Goal: Information Seeking & Learning: Learn about a topic

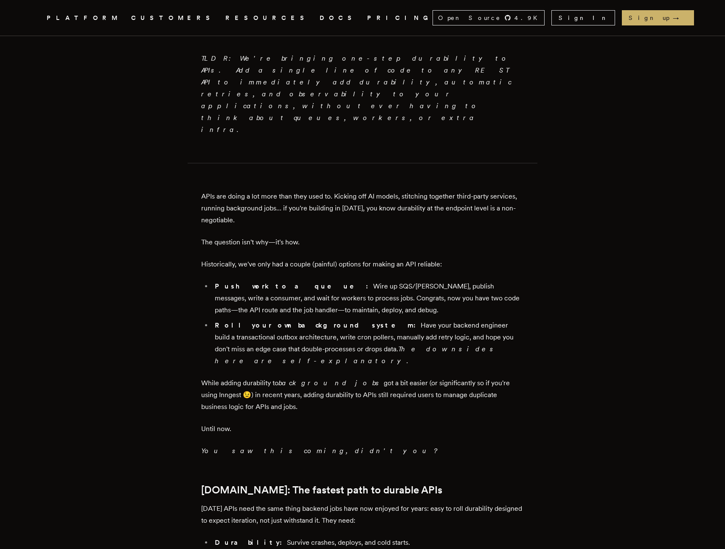
scroll to position [493, 0]
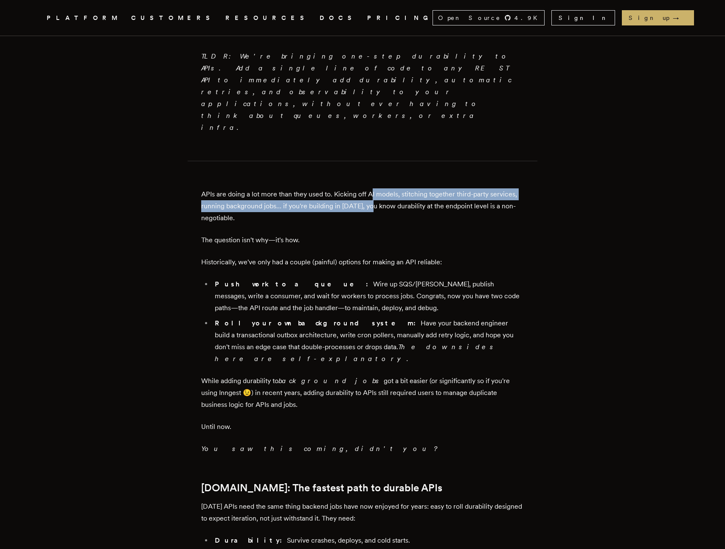
drag, startPoint x: 375, startPoint y: 160, endPoint x: 372, endPoint y: 146, distance: 14.3
click at [372, 188] on p "APIs are doing a lot more than they used to. Kicking off AI models, stitching t…" at bounding box center [362, 206] width 322 height 36
drag, startPoint x: 409, startPoint y: 155, endPoint x: 409, endPoint y: 140, distance: 14.8
click at [409, 188] on p "APIs are doing a lot more than they used to. Kicking off AI models, stitching t…" at bounding box center [362, 206] width 322 height 36
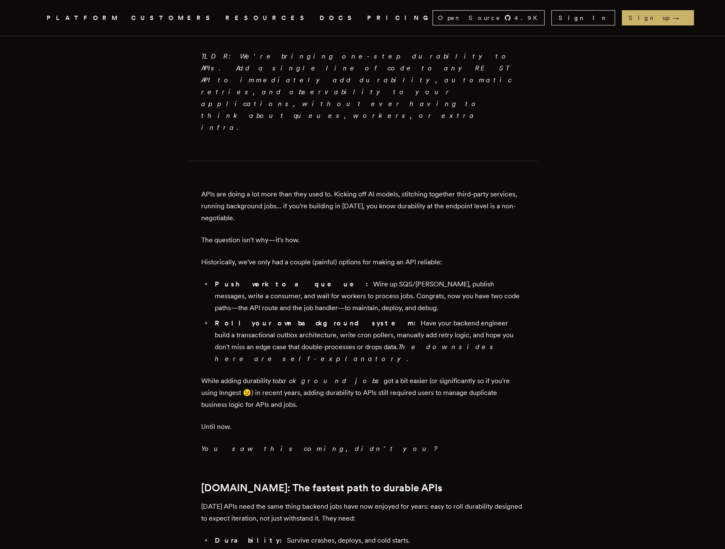
click at [409, 188] on p "APIs are doing a lot more than they used to. Kicking off AI models, stitching t…" at bounding box center [362, 206] width 322 height 36
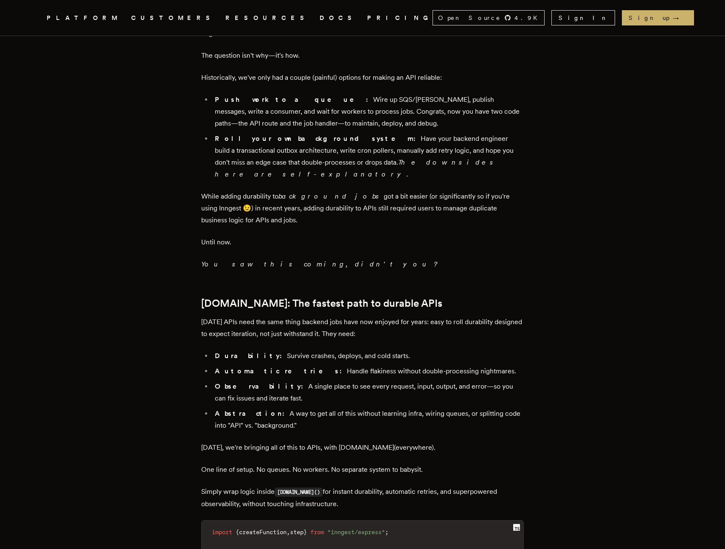
scroll to position [679, 0]
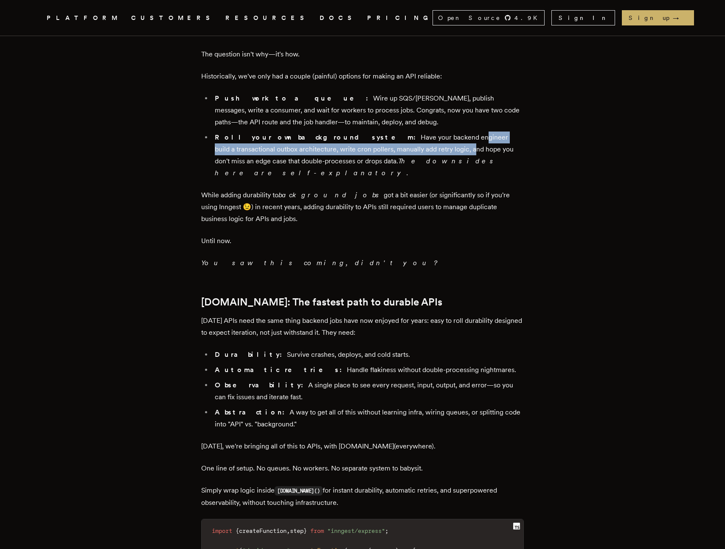
drag, startPoint x: 389, startPoint y: 95, endPoint x: 388, endPoint y: 89, distance: 5.6
click at [388, 132] on li "Roll your own background system: Have your backend engineer build a transaction…" at bounding box center [367, 156] width 311 height 48
click at [387, 132] on li "Roll your own background system: Have your backend engineer build a transaction…" at bounding box center [367, 156] width 311 height 48
drag, startPoint x: 361, startPoint y: 97, endPoint x: 362, endPoint y: 87, distance: 9.8
click at [361, 132] on li "Roll your own background system: Have your backend engineer build a transaction…" at bounding box center [367, 156] width 311 height 48
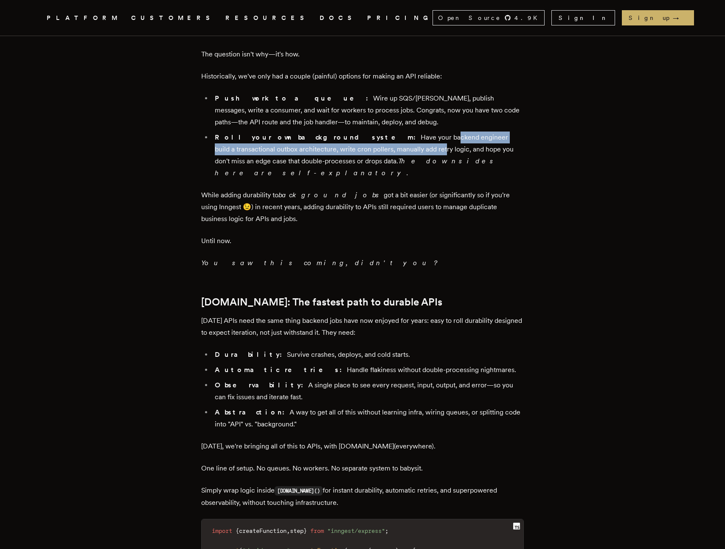
click at [362, 132] on li "Roll your own background system: Have your backend engineer build a transaction…" at bounding box center [367, 156] width 311 height 48
drag, startPoint x: 370, startPoint y: 97, endPoint x: 371, endPoint y: 87, distance: 10.3
click at [371, 132] on li "Roll your own background system: Have your backend engineer build a transaction…" at bounding box center [367, 156] width 311 height 48
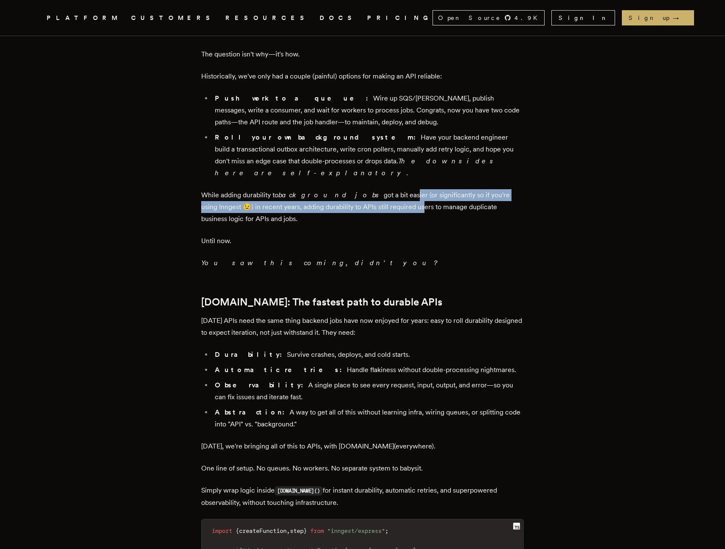
drag, startPoint x: 370, startPoint y: 141, endPoint x: 369, endPoint y: 124, distance: 17.1
click at [369, 189] on p "While adding durability to background jobs got a bit easier (or significantly s…" at bounding box center [362, 207] width 322 height 36
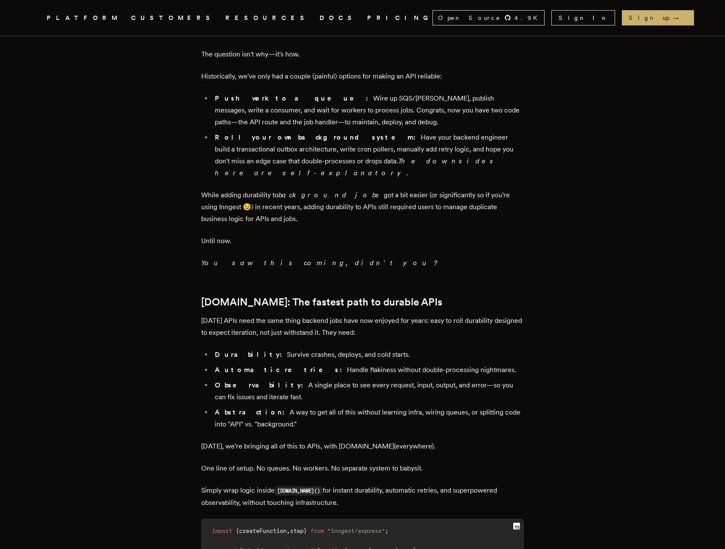
click at [369, 124] on div "TLDR: We're bringing one-step durability to APIs. Add a single line of code to …" at bounding box center [362, 396] width 322 height 1447
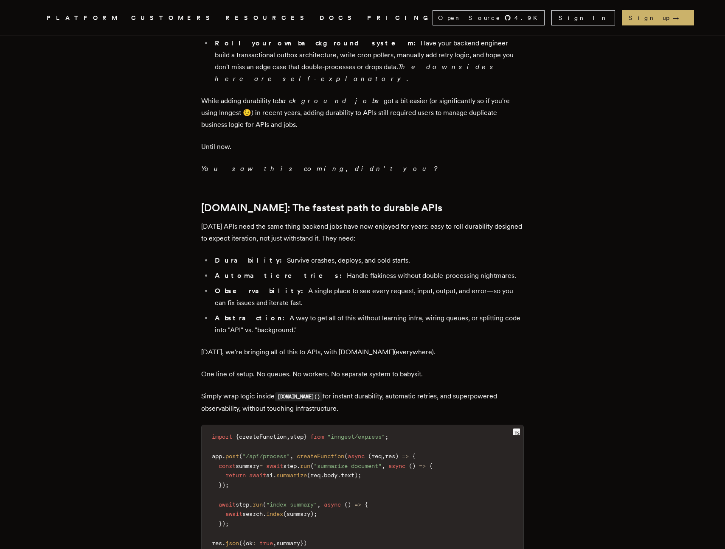
scroll to position [774, 0]
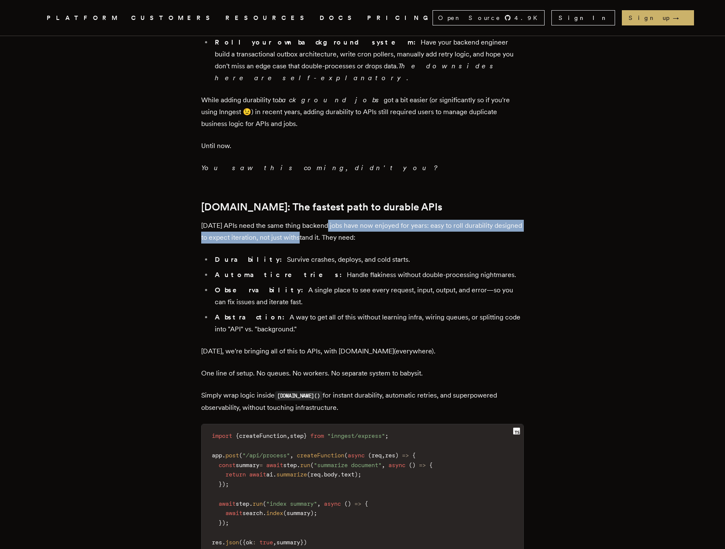
drag, startPoint x: 329, startPoint y: 175, endPoint x: 327, endPoint y: 160, distance: 15.9
click at [327, 220] on p "[DATE] APIs need the same thing backend jobs have now enjoyed for years: easy t…" at bounding box center [362, 232] width 322 height 24
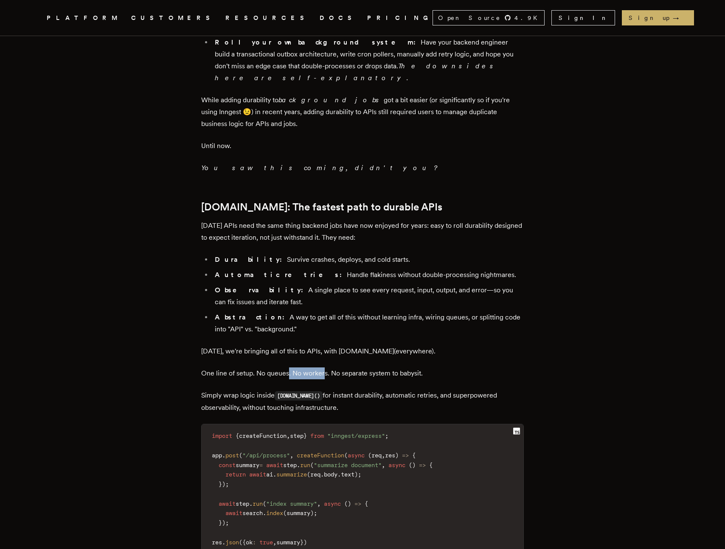
drag, startPoint x: 325, startPoint y: 314, endPoint x: 291, endPoint y: 308, distance: 33.6
click at [291, 367] on p "One line of setup. No queues. No workers. No separate system to babysit." at bounding box center [362, 373] width 322 height 12
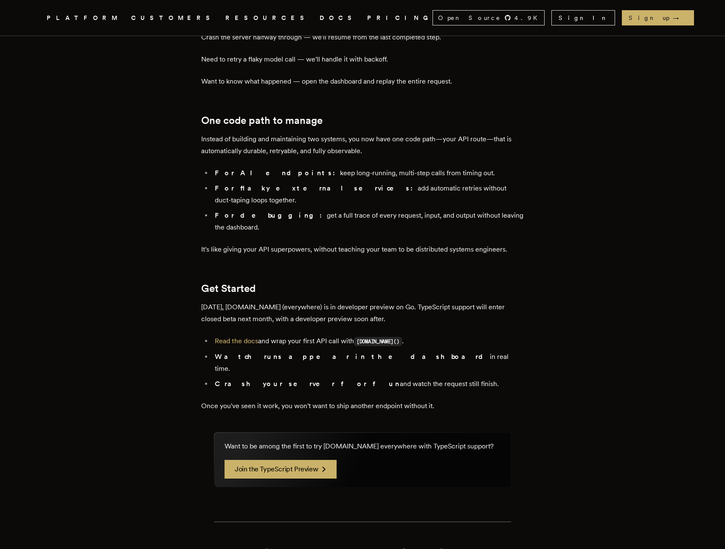
scroll to position [1312, 0]
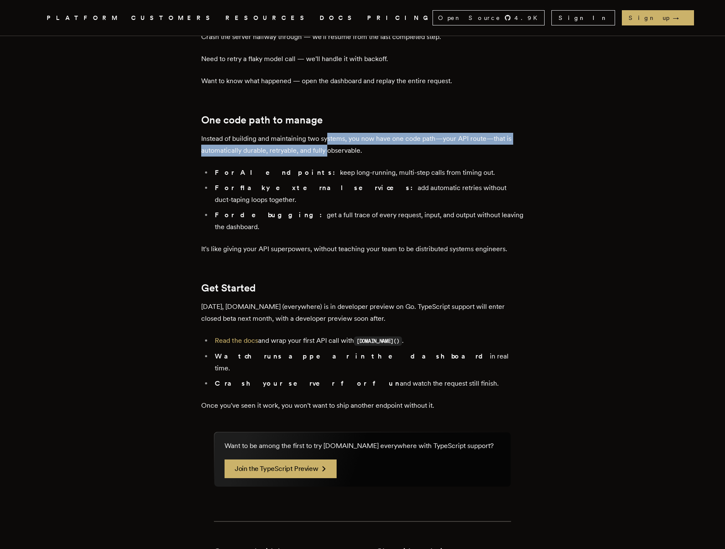
drag, startPoint x: 331, startPoint y: 90, endPoint x: 331, endPoint y: 72, distance: 17.8
click at [331, 133] on p "Instead of building and maintaining two systems, you now have one code path—you…" at bounding box center [362, 145] width 322 height 24
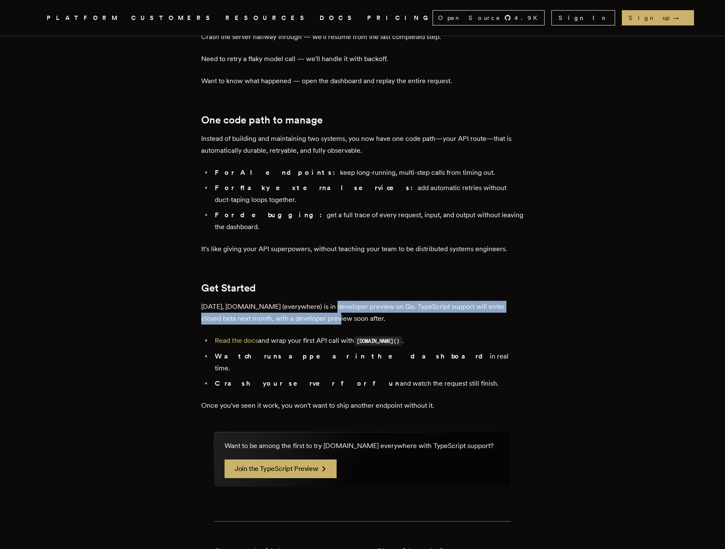
drag, startPoint x: 325, startPoint y: 228, endPoint x: 325, endPoint y: 220, distance: 7.6
click at [325, 301] on p "[DATE], [DOMAIN_NAME] (everywhere) is in developer preview on Go. TypeScript su…" at bounding box center [362, 313] width 322 height 24
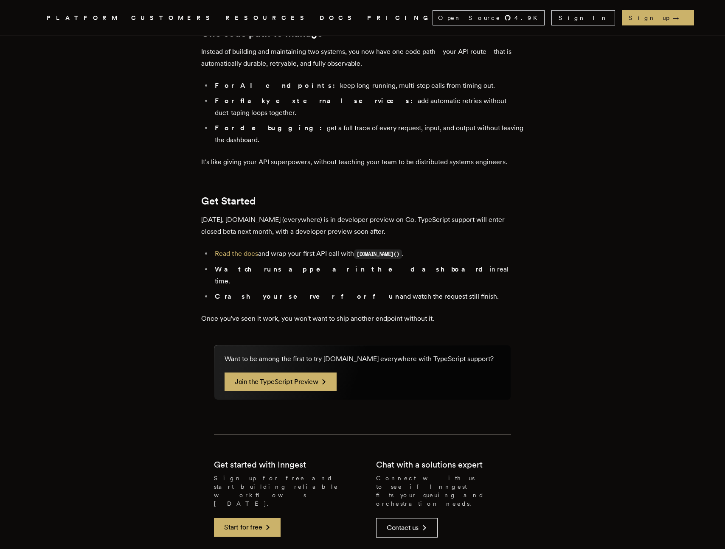
scroll to position [1403, 0]
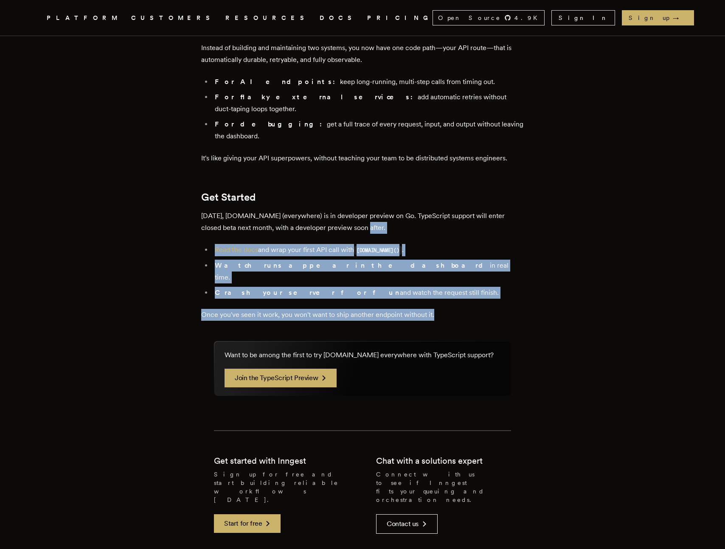
drag, startPoint x: 460, startPoint y: 218, endPoint x: 522, endPoint y: 146, distance: 95.3
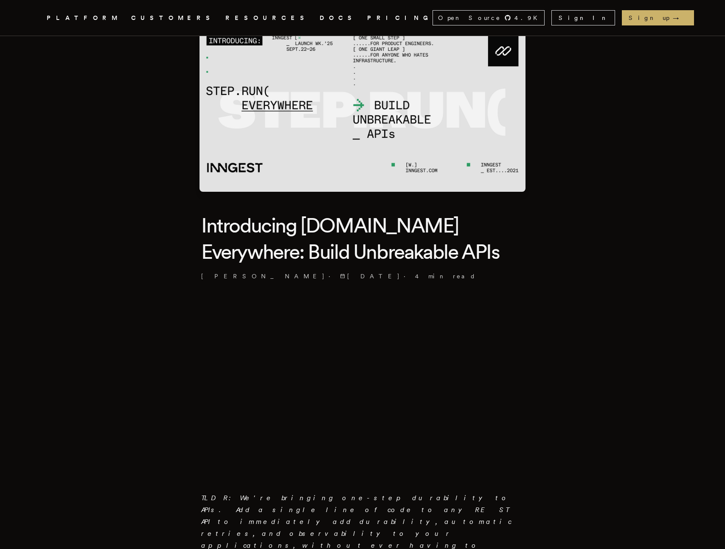
scroll to position [0, 0]
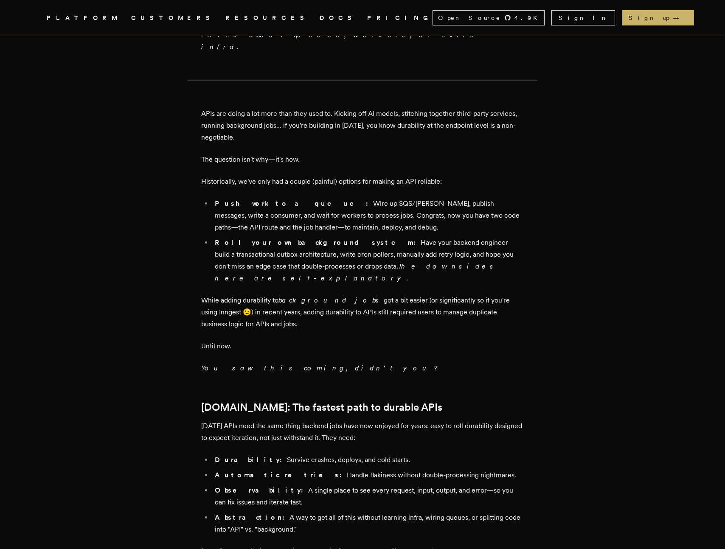
scroll to position [584, 0]
